Goal: Register for event/course

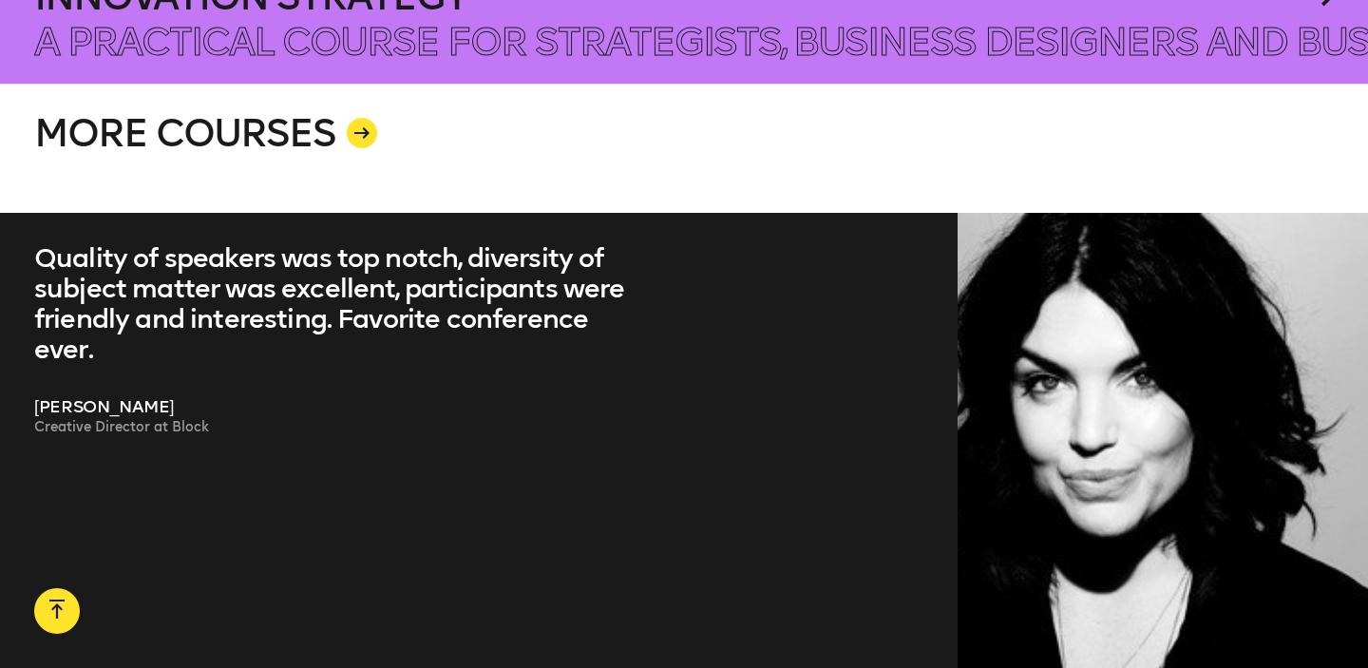
scroll to position [3600, 0]
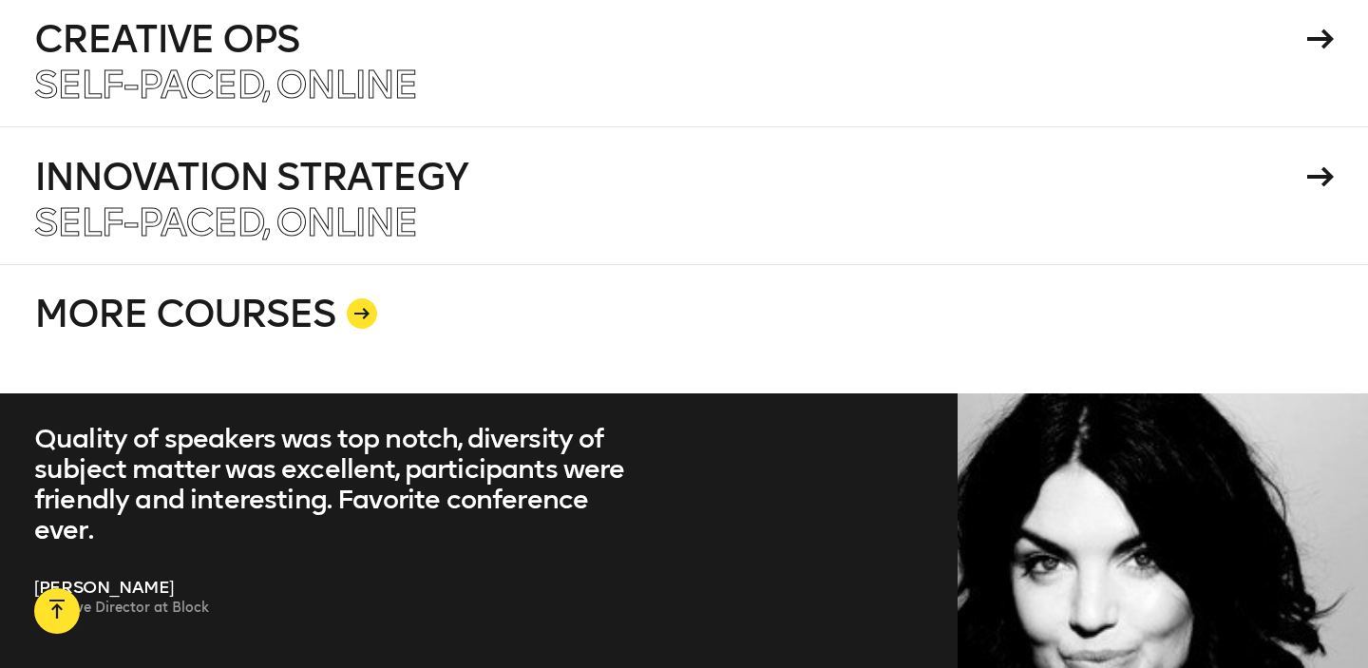
click at [242, 295] on link "MORE COURSES" at bounding box center [683, 328] width 1299 height 129
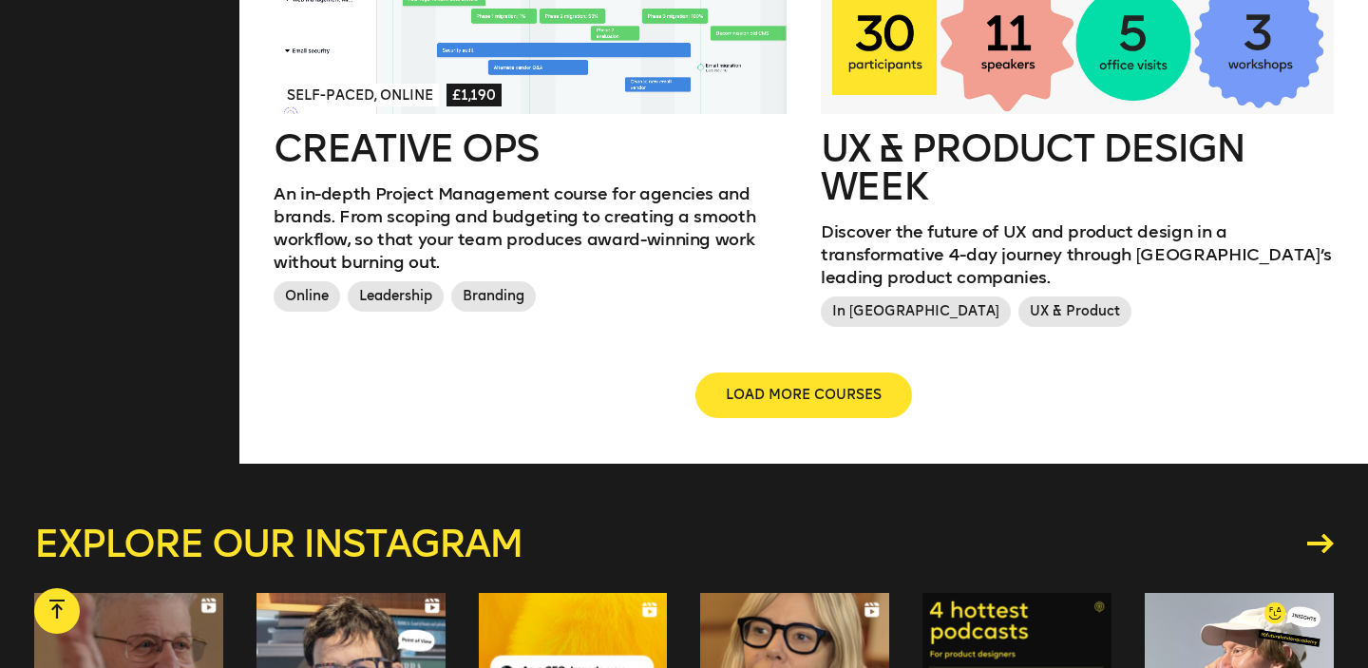
scroll to position [2343, 0]
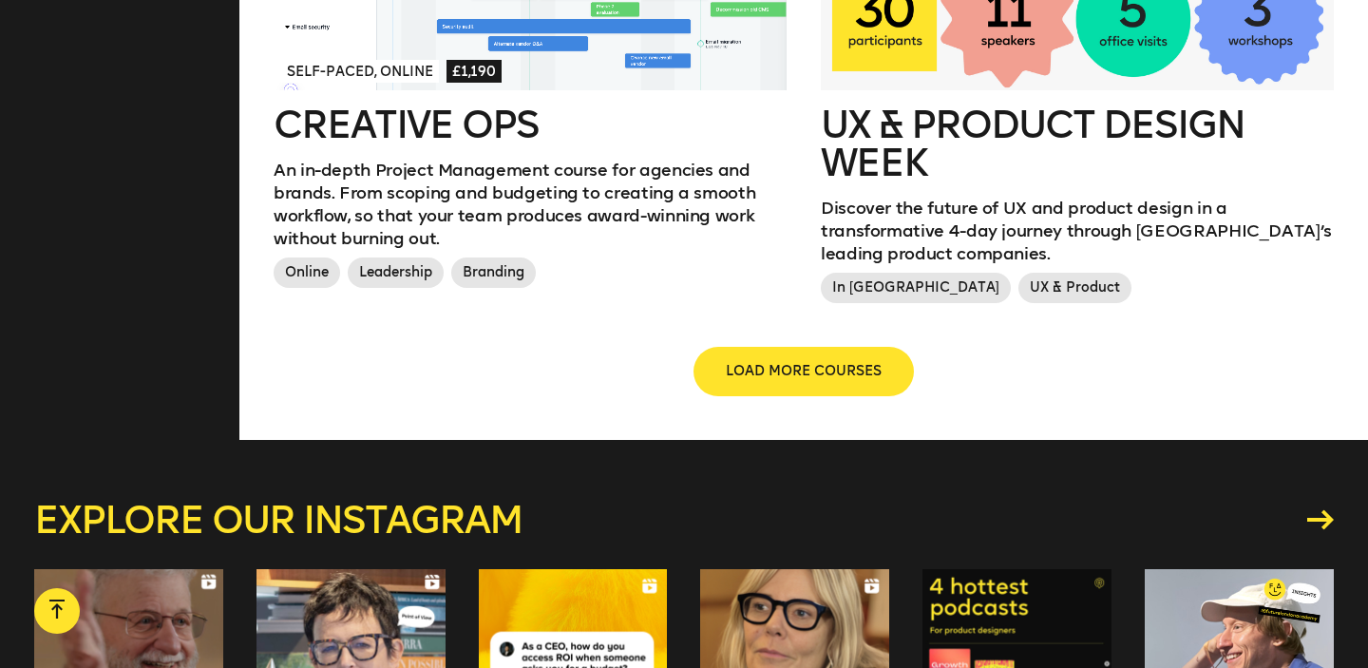
click at [827, 374] on button "LOAD MORE COURSES" at bounding box center [803, 372] width 217 height 46
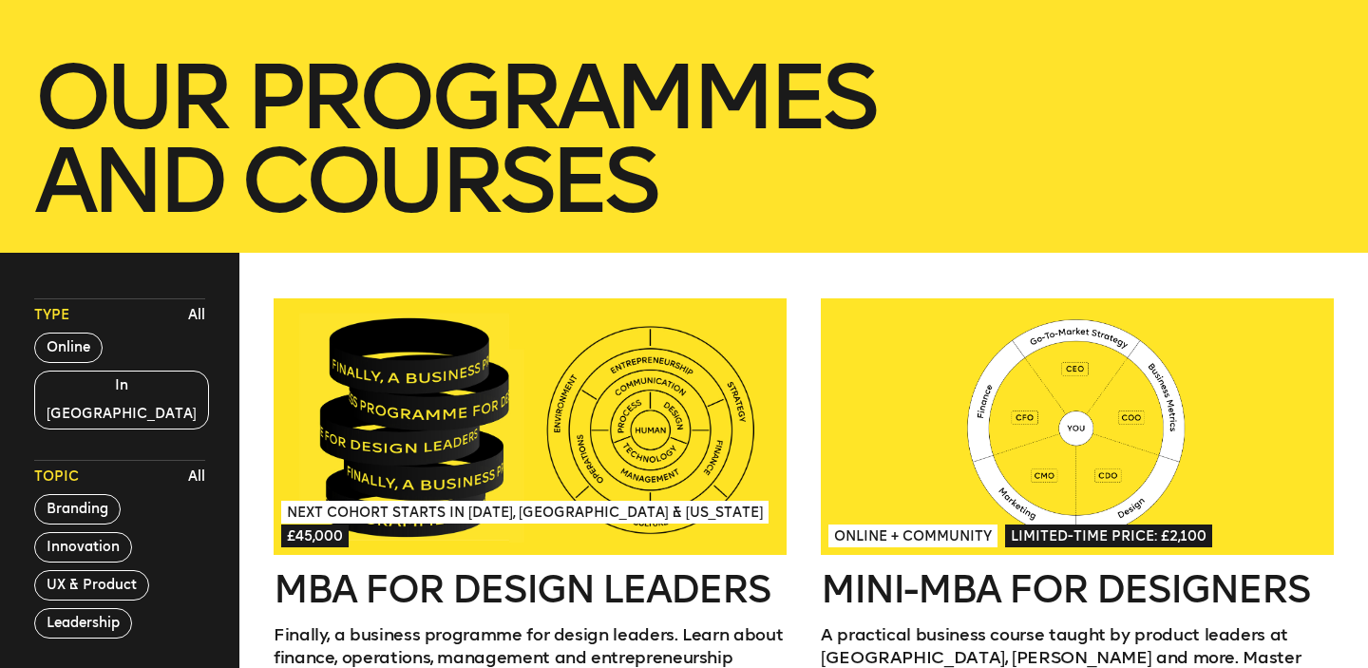
scroll to position [294, 0]
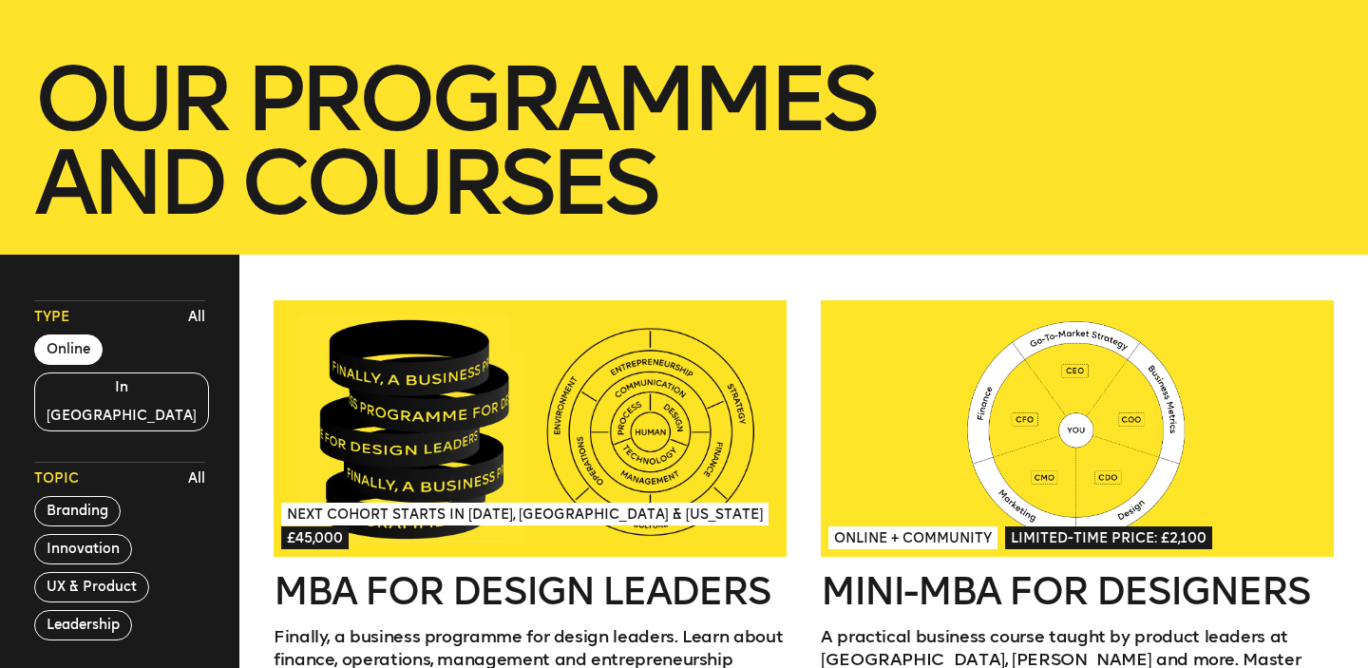
click at [64, 351] on button "Online" at bounding box center [68, 349] width 68 height 30
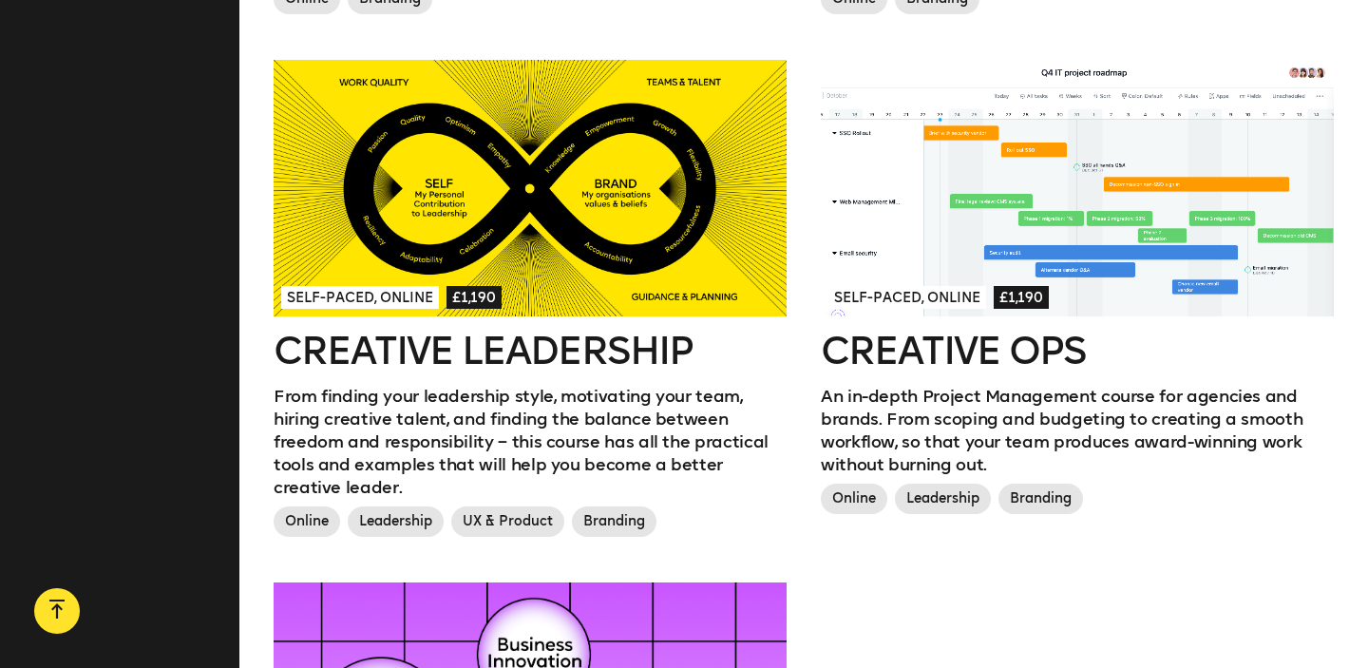
scroll to position [1634, 0]
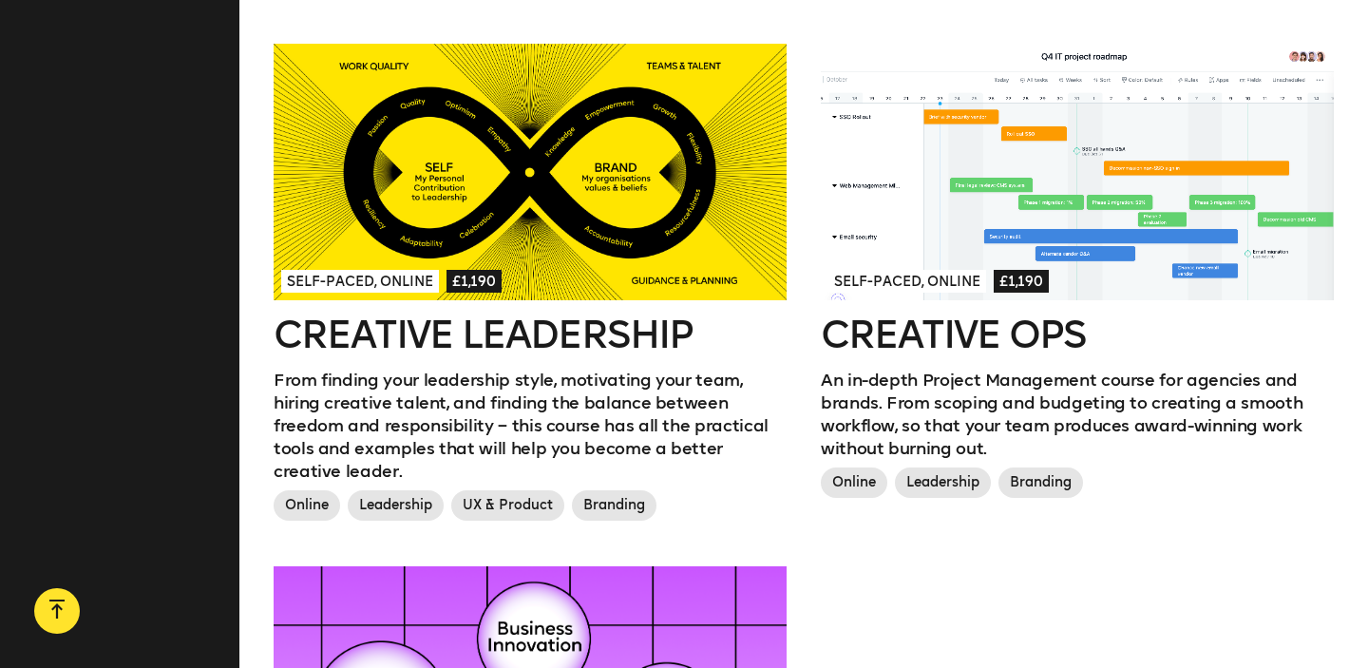
drag, startPoint x: 1109, startPoint y: 341, endPoint x: 819, endPoint y: 19, distance: 433.8
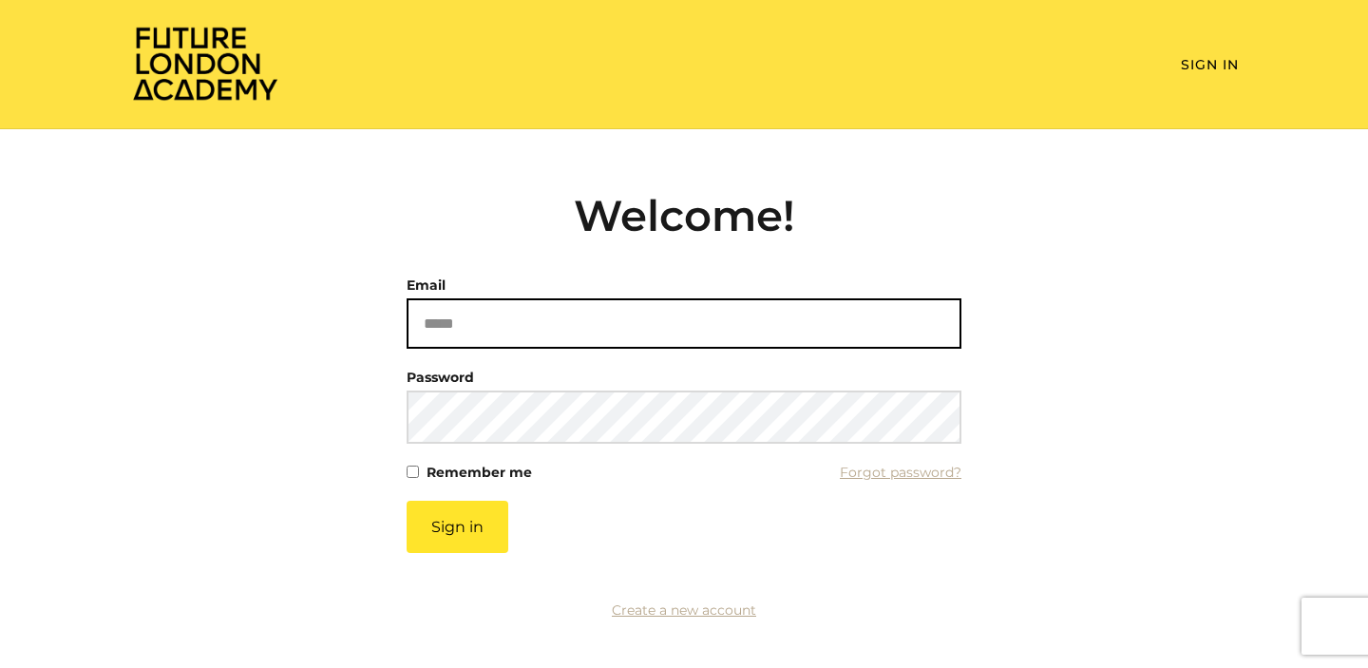
scroll to position [141, 0]
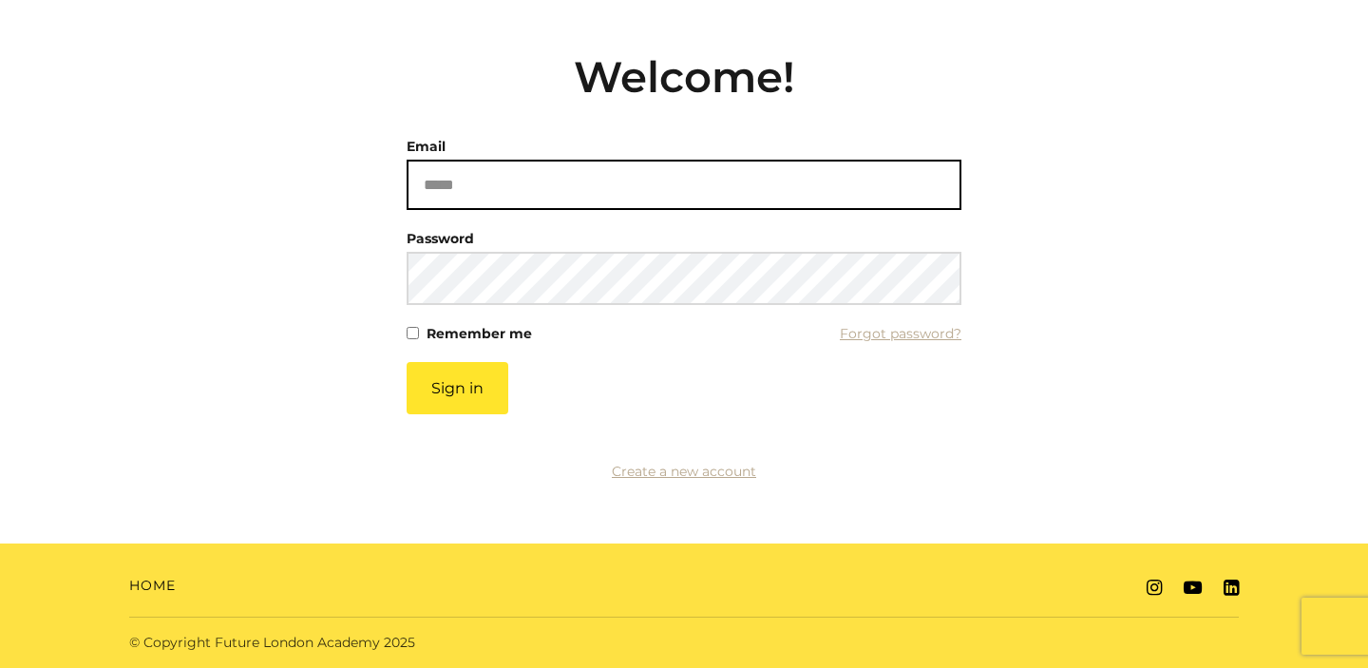
click at [530, 172] on input "Email" at bounding box center [684, 185] width 555 height 50
paste input "**********"
type input "**********"
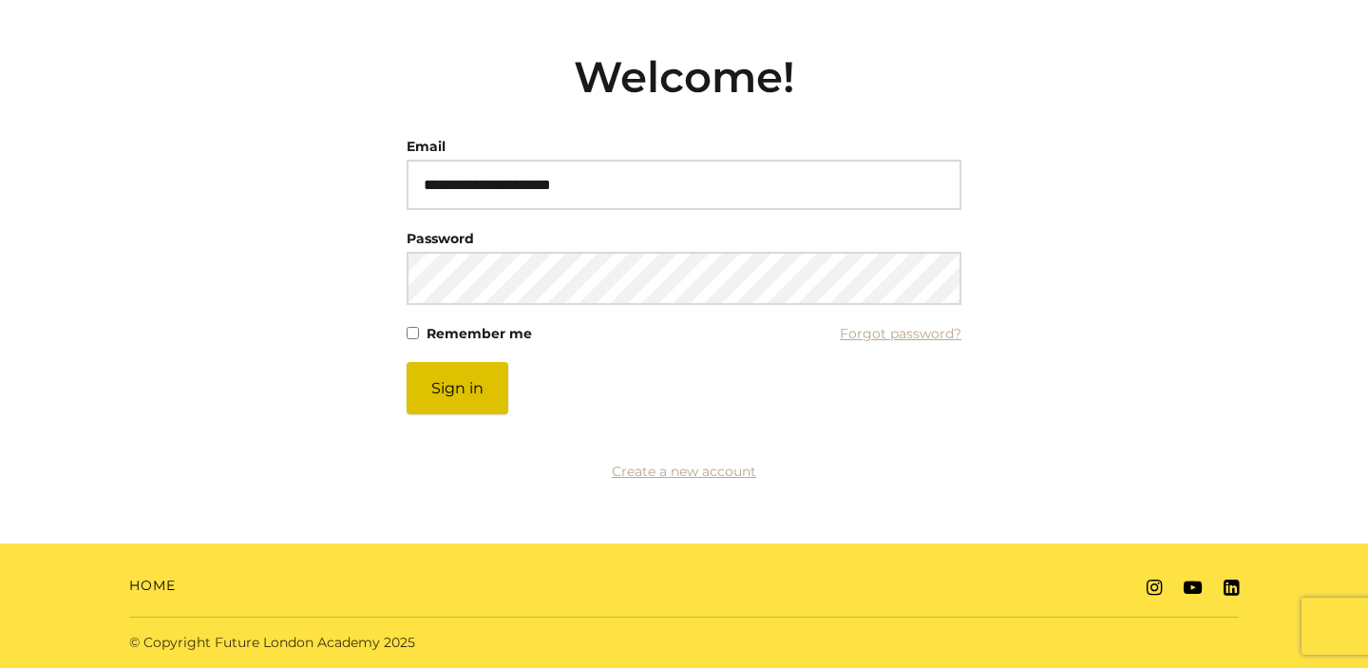
click at [473, 381] on button "Sign in" at bounding box center [458, 388] width 102 height 52
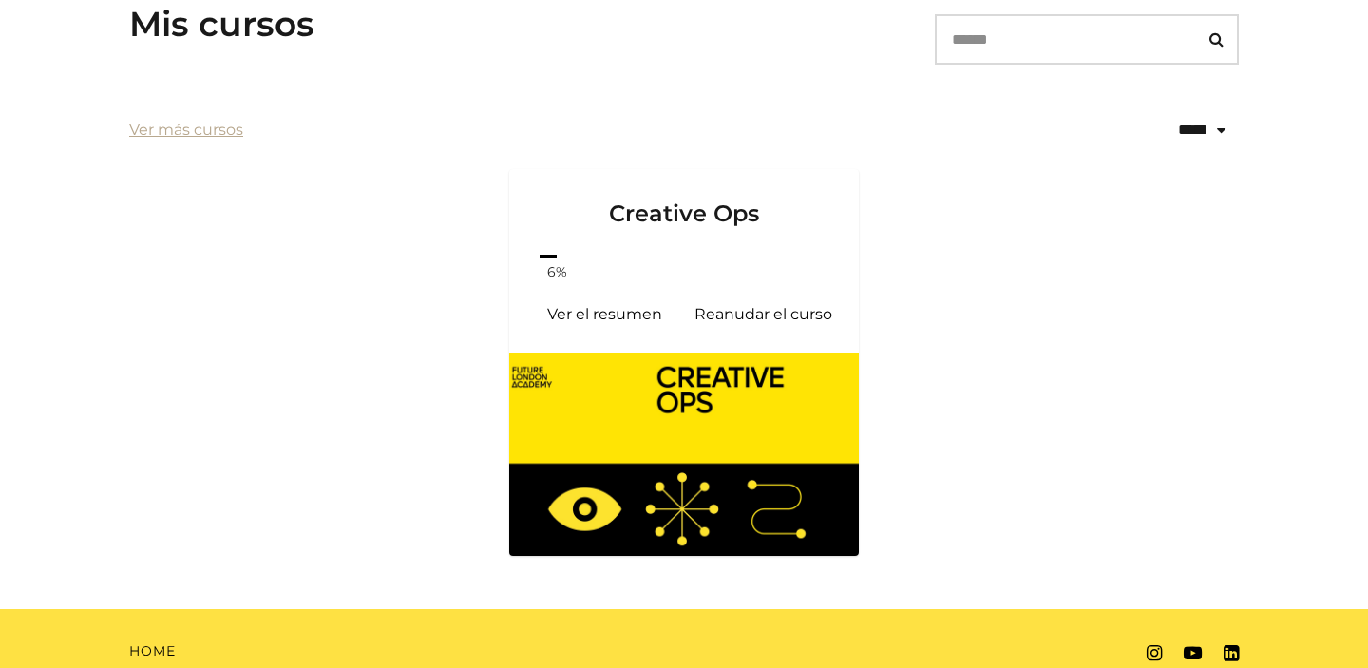
scroll to position [367, 0]
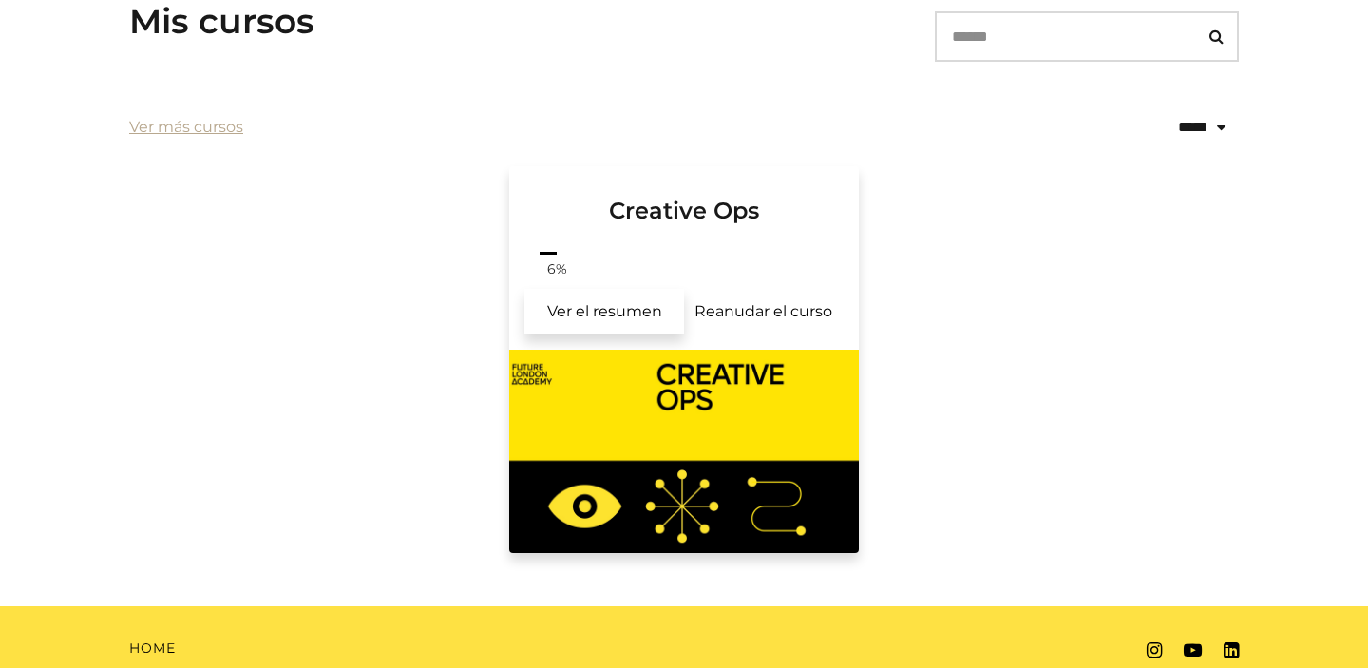
click at [607, 318] on link "Ver el resumen" at bounding box center [604, 312] width 160 height 46
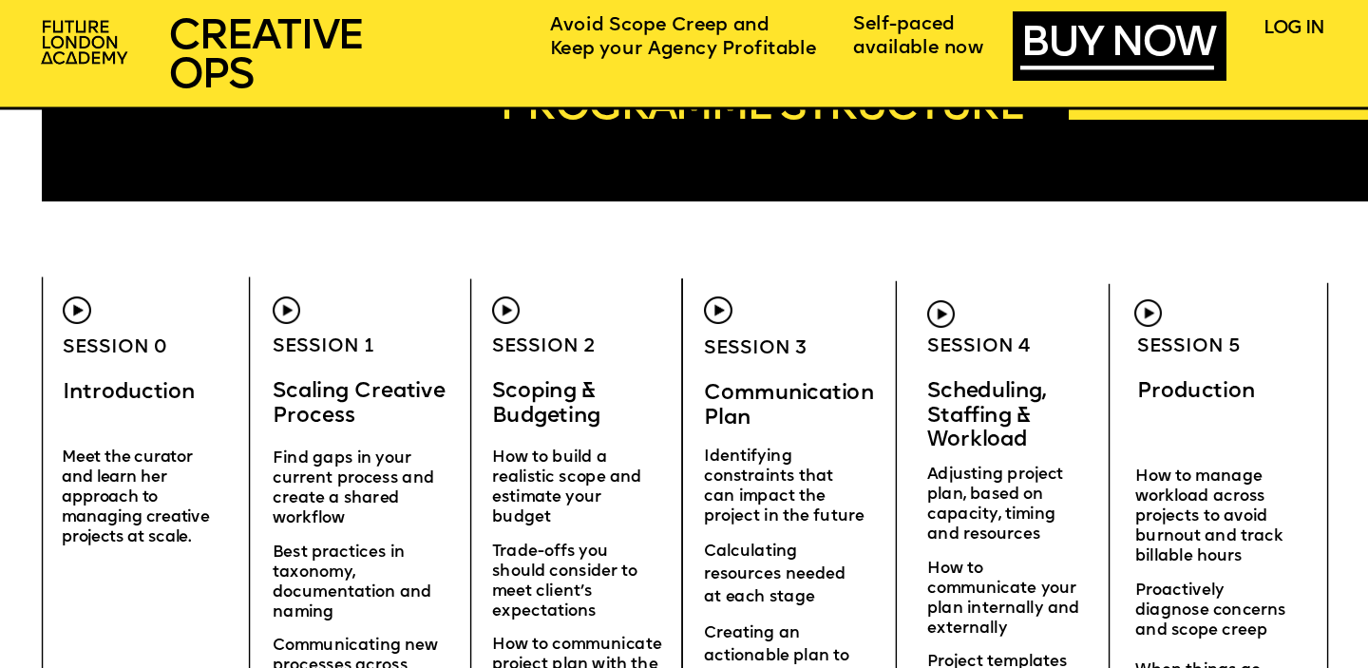
scroll to position [5358, 0]
